Goal: Task Accomplishment & Management: Use online tool/utility

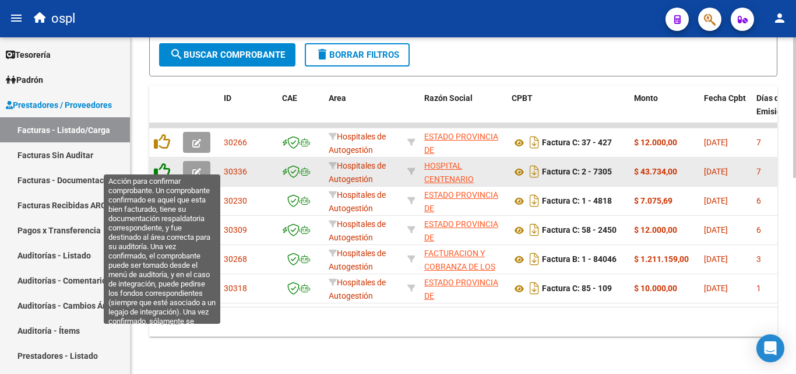
click at [166, 165] on icon at bounding box center [162, 171] width 16 height 16
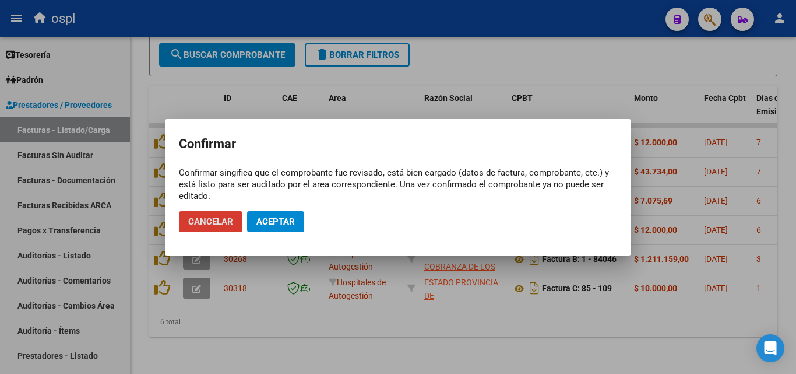
click at [268, 217] on span "Aceptar" at bounding box center [276, 221] width 38 height 10
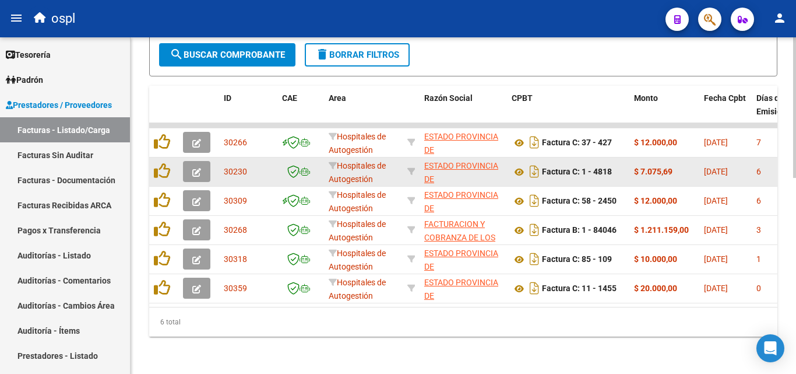
scroll to position [470, 0]
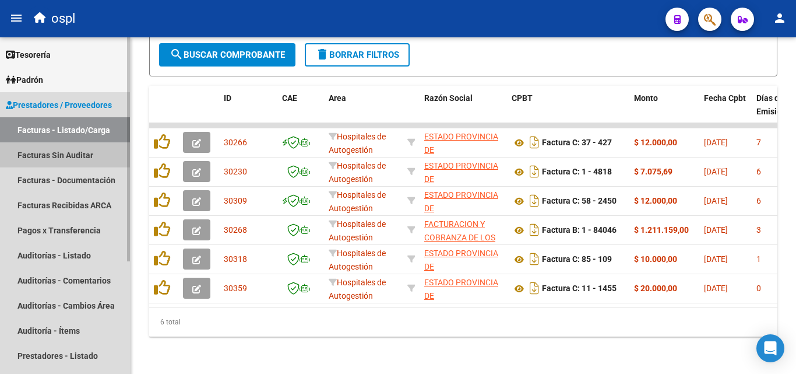
click at [72, 155] on link "Facturas Sin Auditar" at bounding box center [65, 154] width 130 height 25
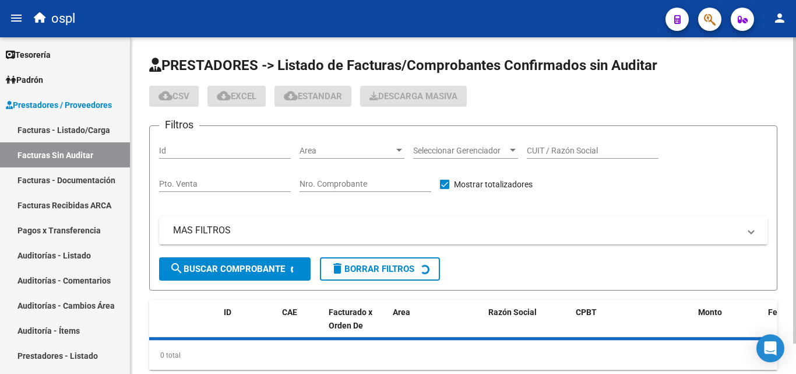
click at [326, 182] on input "Nro. Comprobante" at bounding box center [366, 184] width 132 height 10
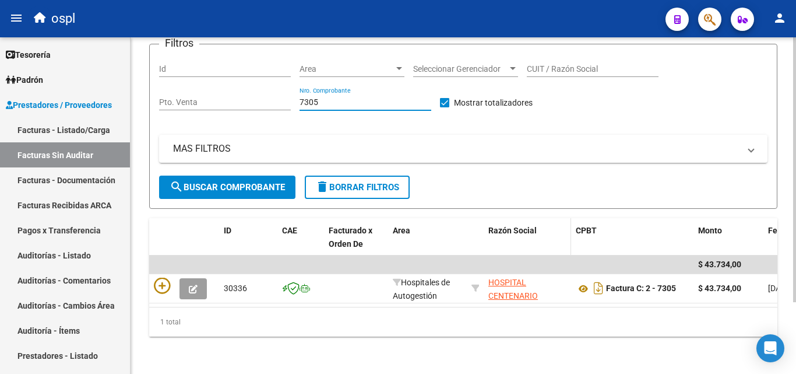
scroll to position [91, 0]
type input "7305"
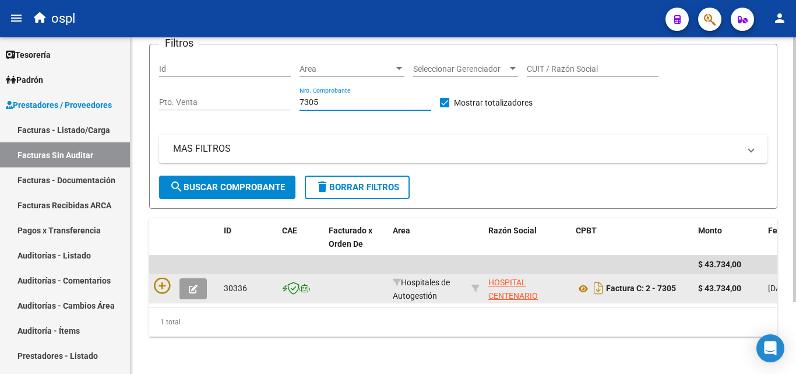
click at [189, 285] on button "button" at bounding box center [193, 288] width 27 height 21
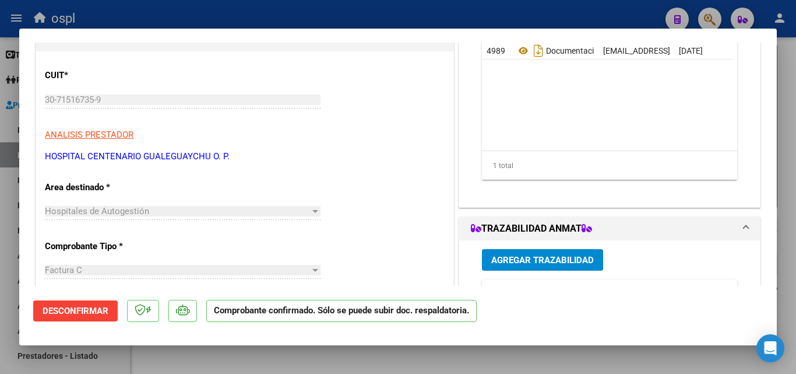
scroll to position [0, 0]
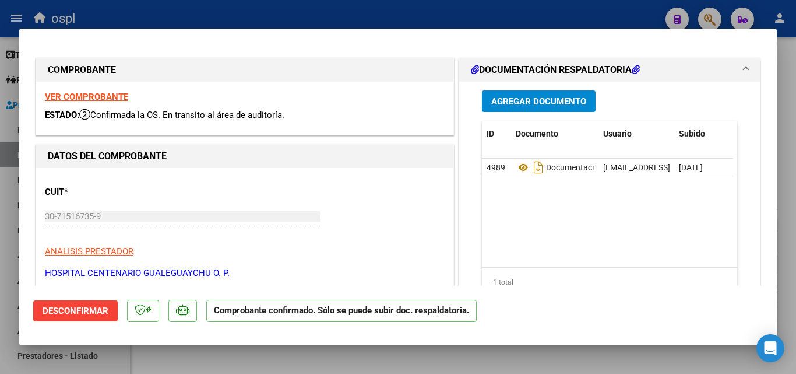
click at [82, 307] on span "Desconfirmar" at bounding box center [76, 311] width 66 height 10
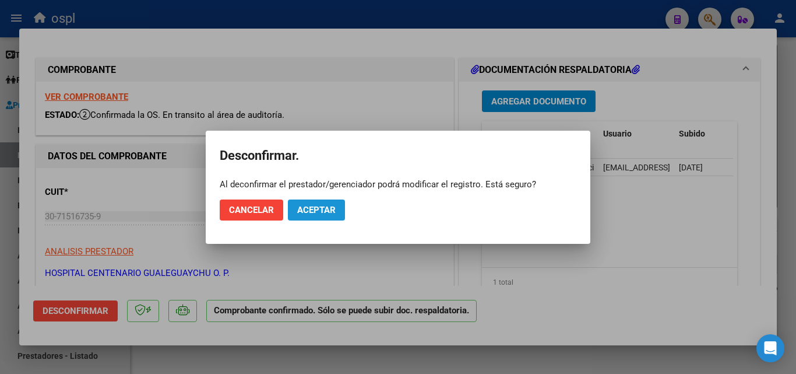
click at [327, 210] on span "Aceptar" at bounding box center [316, 210] width 38 height 10
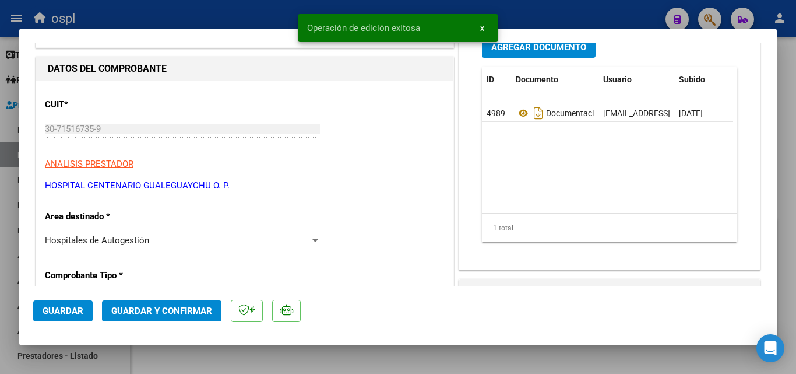
scroll to position [175, 0]
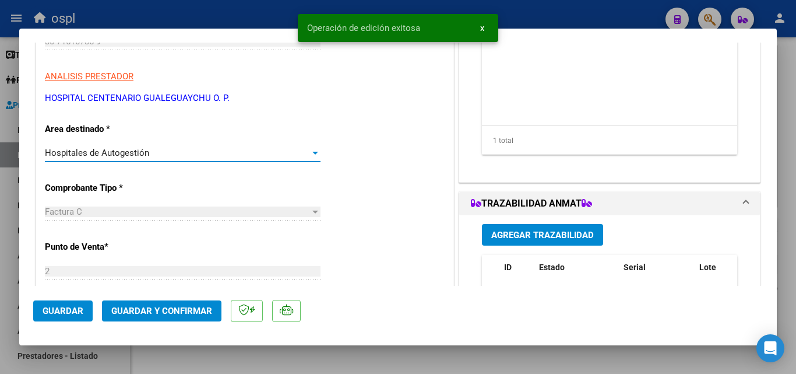
click at [231, 158] on div "Hospitales de Autogestión" at bounding box center [177, 153] width 265 height 10
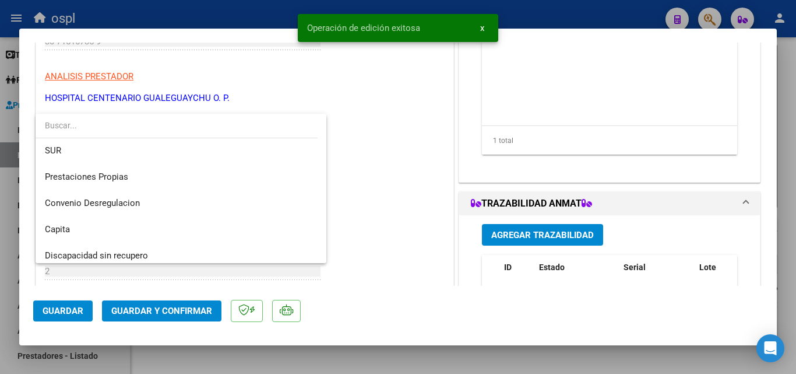
scroll to position [166, 0]
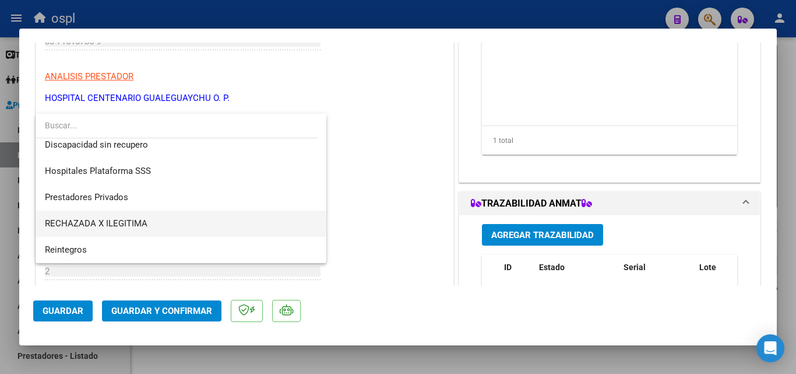
click at [178, 216] on span "RECHAZADA X ILEGITIMA" at bounding box center [181, 223] width 272 height 26
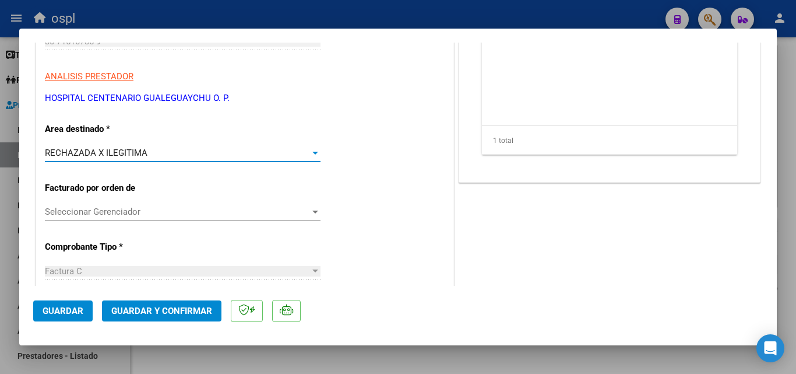
click at [194, 311] on span "Guardar y Confirmar" at bounding box center [161, 311] width 101 height 10
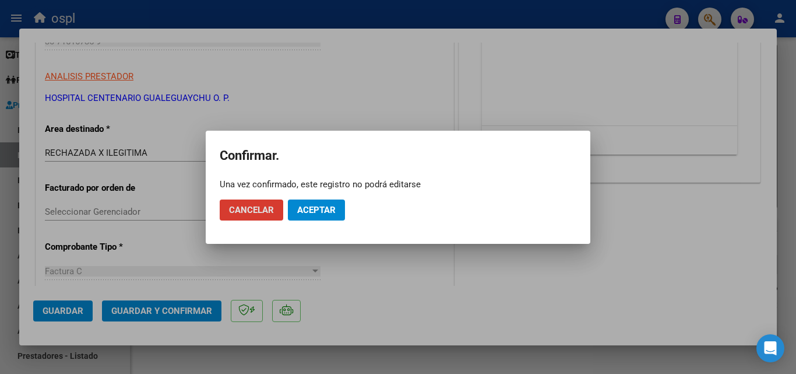
click at [338, 208] on button "Aceptar" at bounding box center [316, 209] width 57 height 21
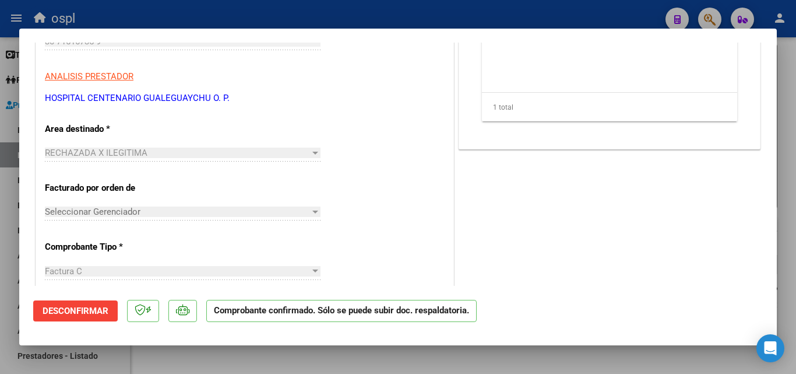
click at [0, 162] on div at bounding box center [398, 187] width 796 height 374
type input "$ 0,00"
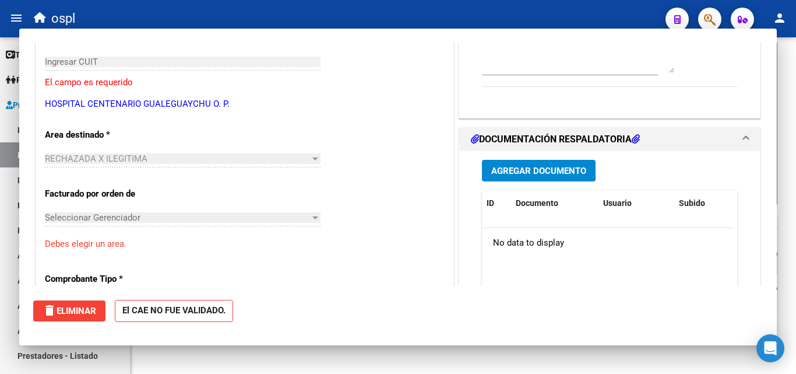
scroll to position [0, 0]
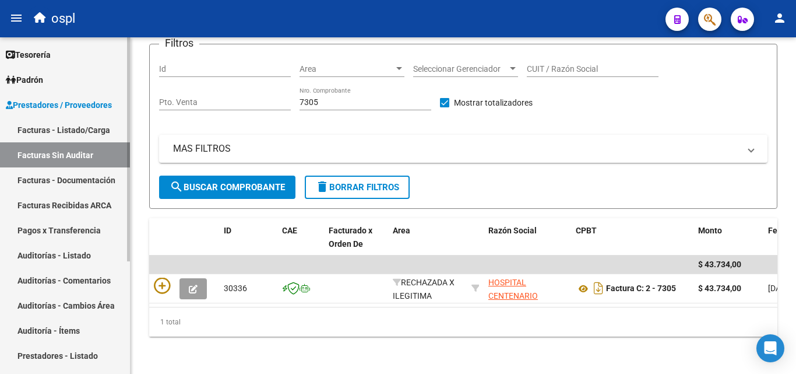
click at [64, 187] on link "Facturas - Documentación" at bounding box center [65, 179] width 130 height 25
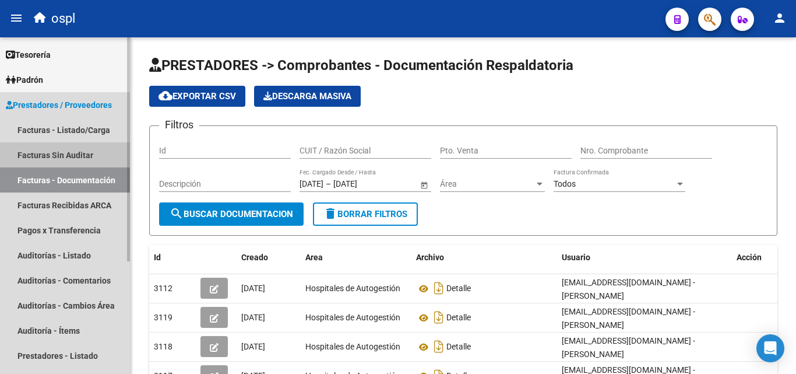
click at [59, 152] on link "Facturas Sin Auditar" at bounding box center [65, 154] width 130 height 25
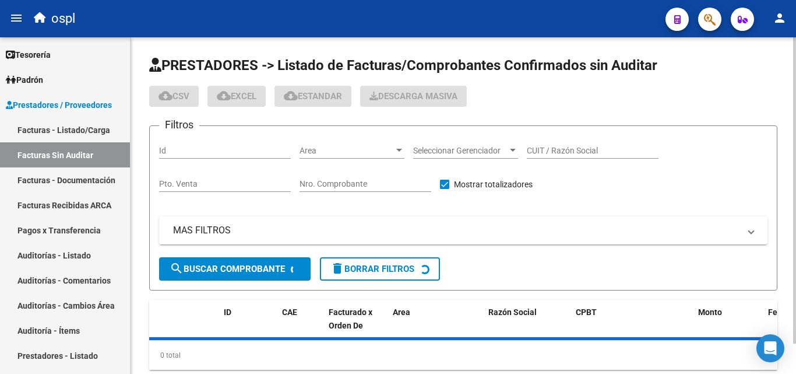
click at [345, 188] on input "Nro. Comprobante" at bounding box center [366, 184] width 132 height 10
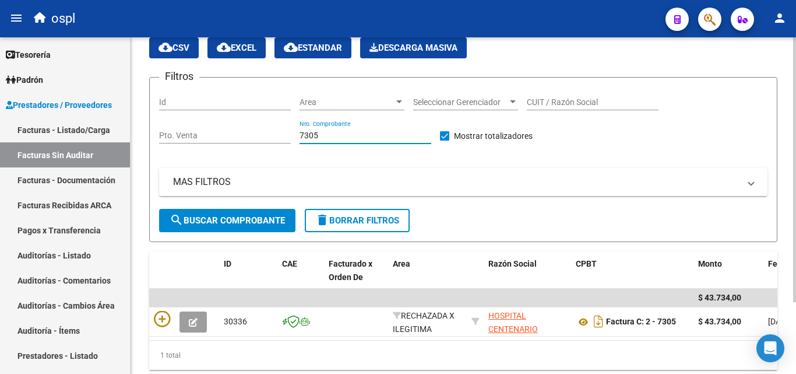
scroll to position [91, 0]
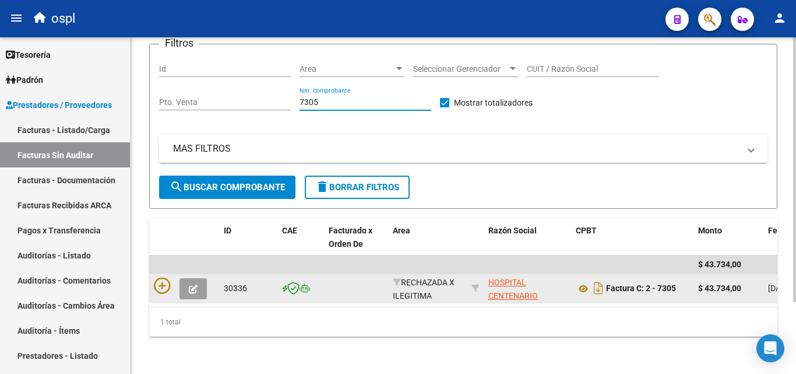
type input "7305"
click at [174, 278] on div at bounding box center [184, 289] width 61 height 22
click at [182, 278] on button "button" at bounding box center [193, 288] width 27 height 21
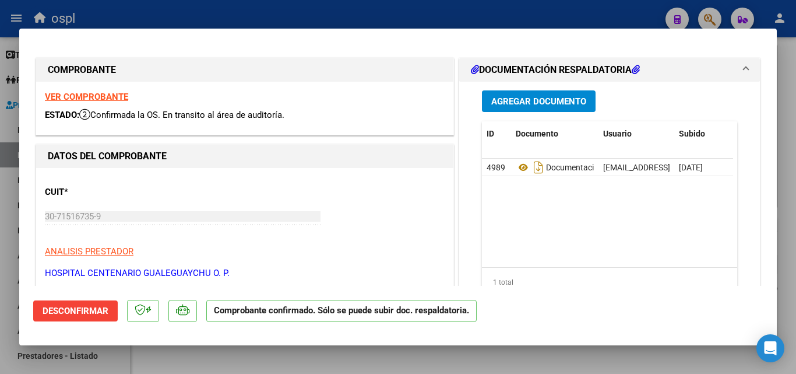
click at [0, 272] on div at bounding box center [398, 187] width 796 height 374
type input "$ 0,00"
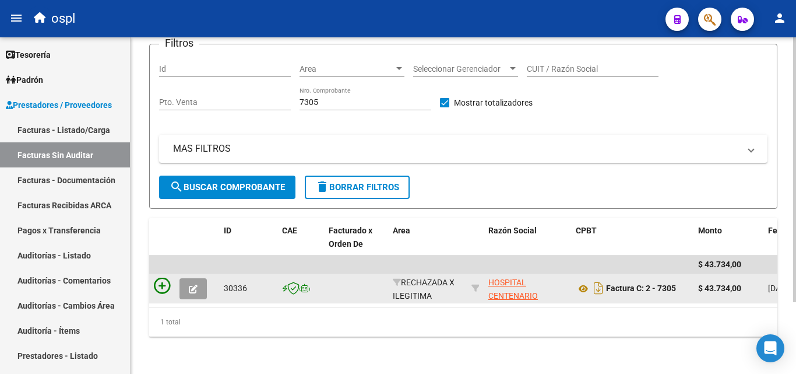
click at [158, 278] on icon at bounding box center [162, 286] width 16 height 16
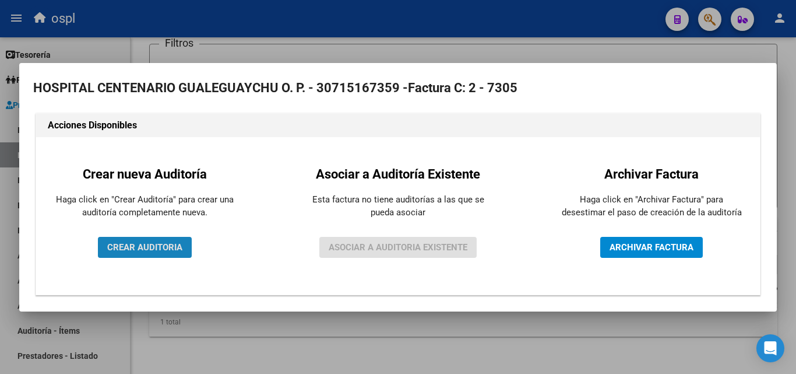
click at [170, 254] on button "CREAR AUDITORIA" at bounding box center [145, 247] width 94 height 21
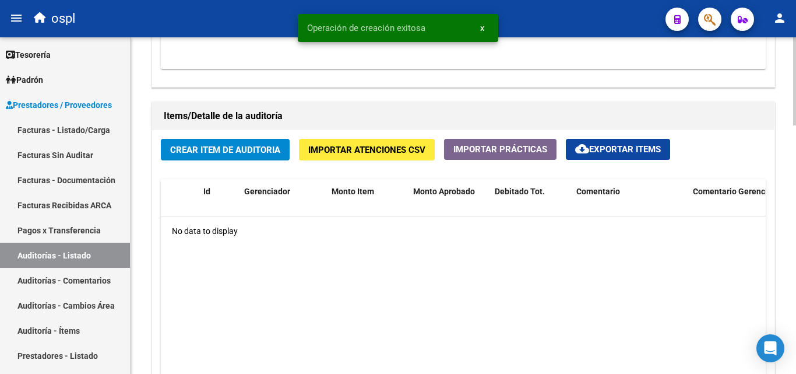
scroll to position [771, 0]
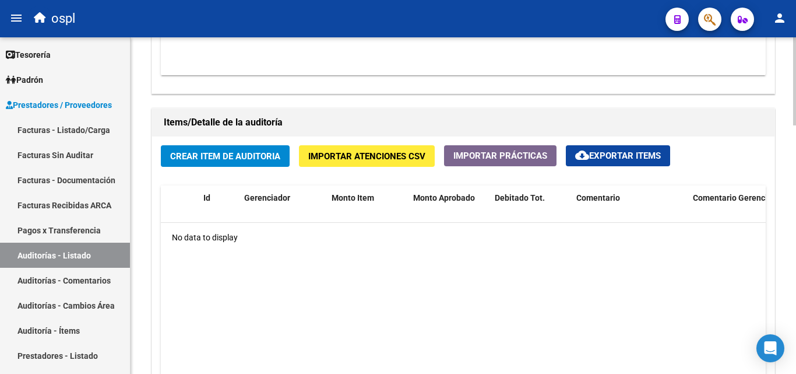
click at [220, 162] on button "Crear Item de Auditoria" at bounding box center [225, 156] width 129 height 22
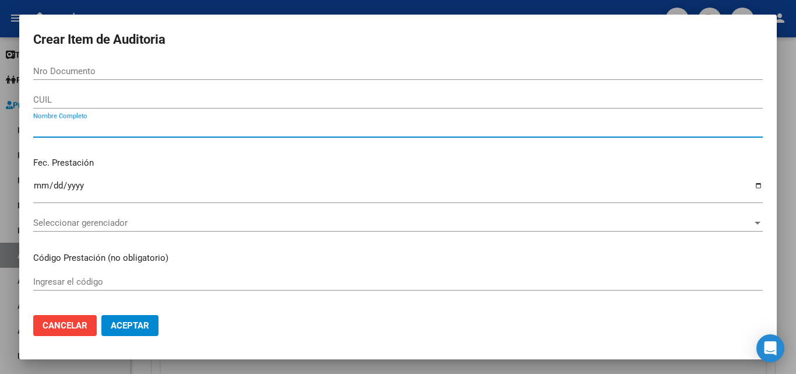
click at [124, 125] on input "Nombre Completo" at bounding box center [398, 128] width 730 height 10
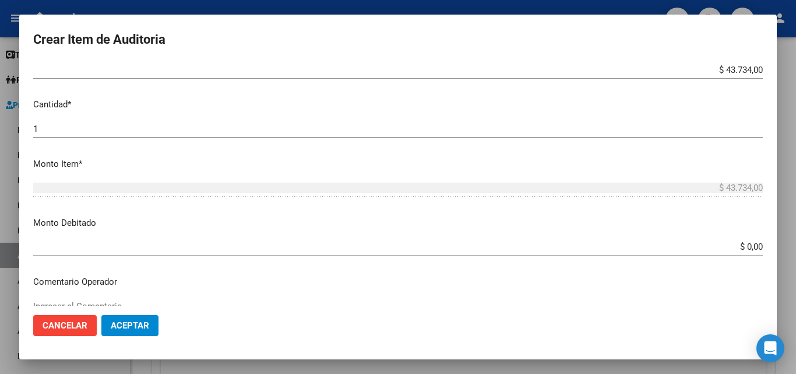
scroll to position [292, 0]
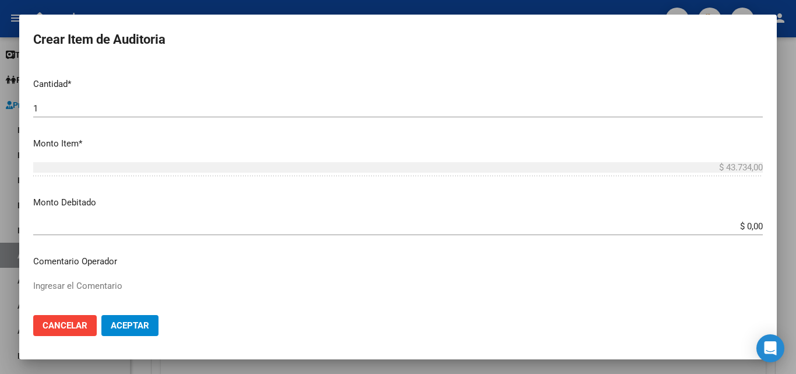
type input "todos"
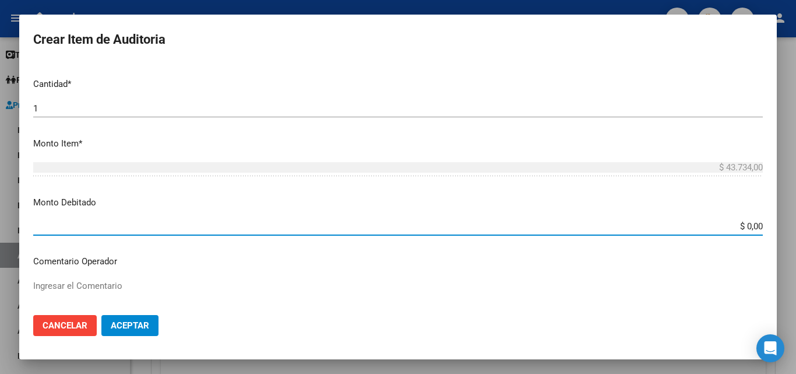
drag, startPoint x: 717, startPoint y: 225, endPoint x: 758, endPoint y: 187, distance: 56.1
click at [776, 231] on mat-dialog-content "Nro Documento CUIL todos Nombre Completo Fec. Prestación Ingresar la fecha Sele…" at bounding box center [398, 183] width 758 height 243
type input "$ 43.734,00"
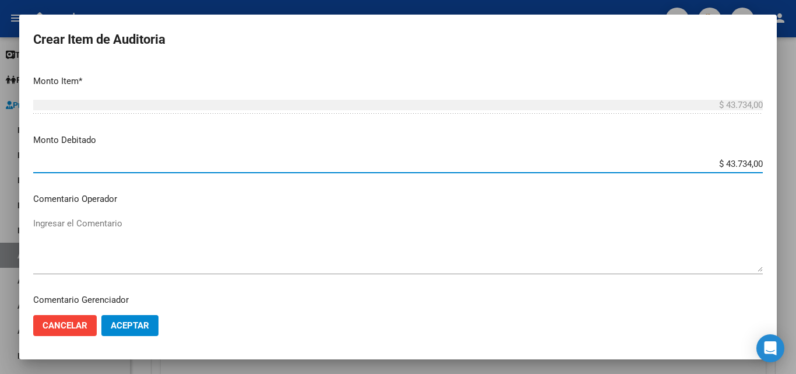
scroll to position [408, 0]
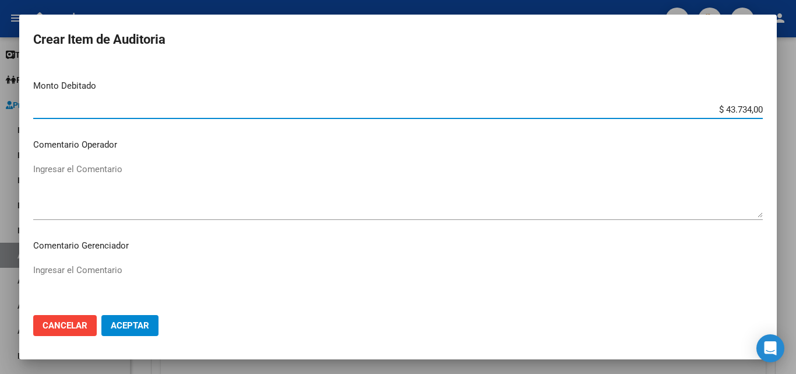
click at [106, 180] on textarea "Ingresar el Comentario" at bounding box center [398, 190] width 730 height 55
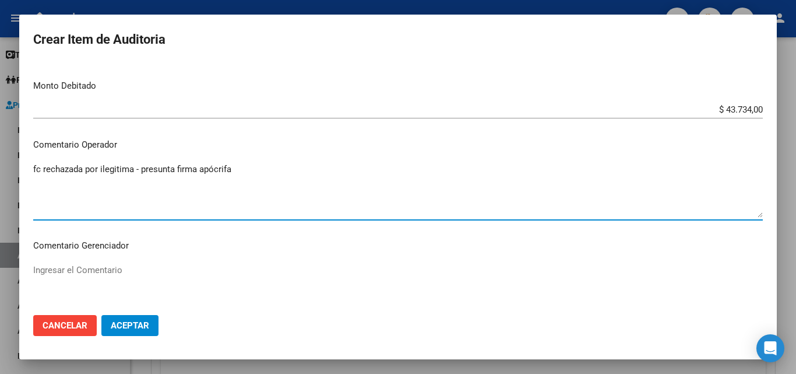
type textarea "fc rechazada por ilegitima - presunta firma apócrifa"
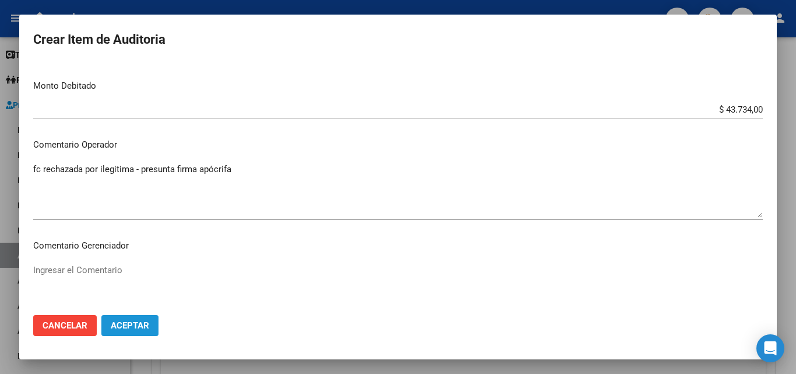
click at [136, 327] on span "Aceptar" at bounding box center [130, 325] width 38 height 10
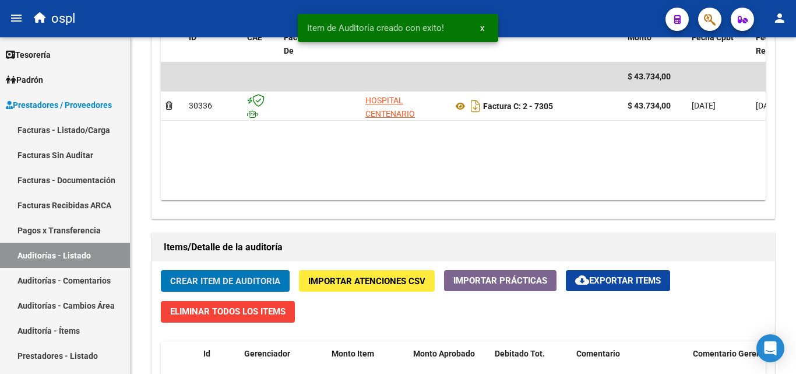
scroll to position [628, 0]
